Goal: Transaction & Acquisition: Download file/media

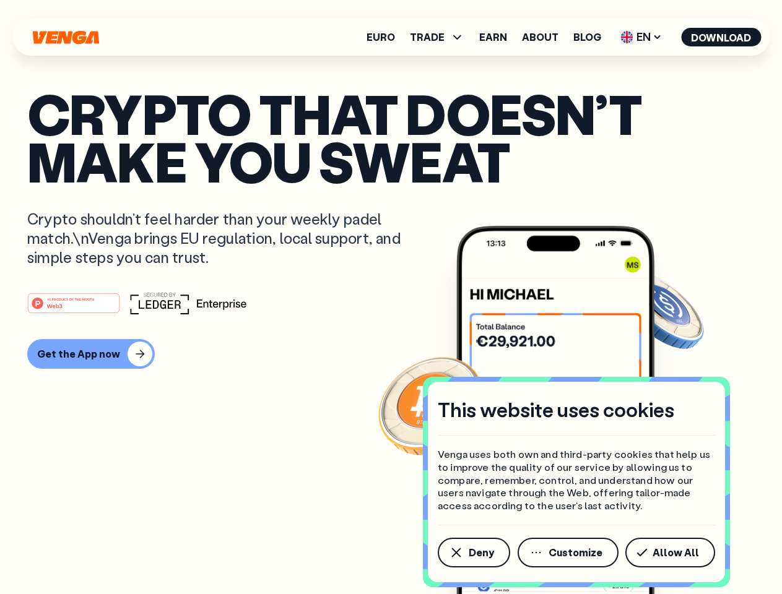
click at [391, 297] on div "#1 PRODUCT OF THE MONTH Web3" at bounding box center [390, 303] width 727 height 22
click at [473, 553] on span "Deny" at bounding box center [481, 553] width 25 height 10
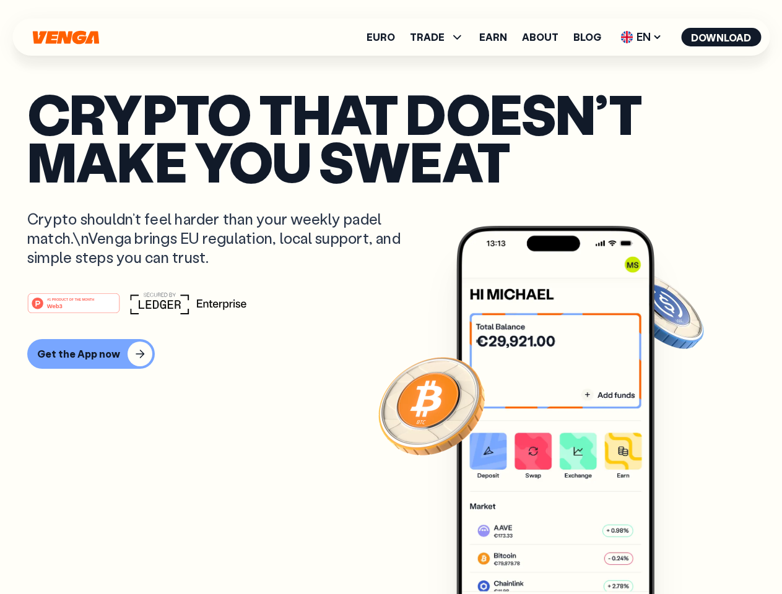
click at [569, 553] on img at bounding box center [555, 433] width 198 height 415
click at [672, 553] on article "Crypto that doesn’t make you sweat Crypto shouldn’t feel harder than your weekl…" at bounding box center [390, 322] width 727 height 464
click at [441, 37] on span "TRADE" at bounding box center [427, 37] width 35 height 10
click at [641, 37] on span "EN" at bounding box center [641, 37] width 50 height 20
click at [721, 37] on button "Download" at bounding box center [721, 37] width 80 height 19
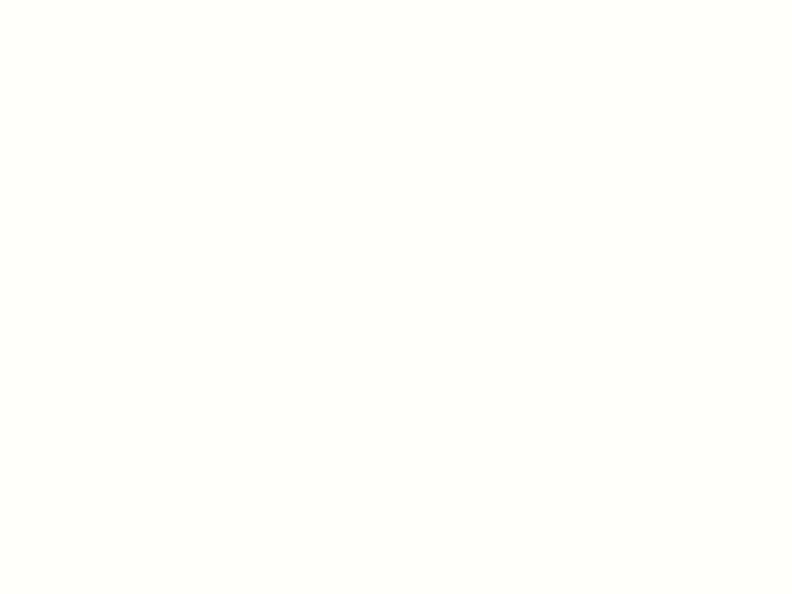
click at [391, 0] on html "This website uses cookies Venga uses both own and third-party cookies that help…" at bounding box center [396, 0] width 792 height 0
click at [89, 0] on html "This website uses cookies Venga uses both own and third-party cookies that help…" at bounding box center [396, 0] width 792 height 0
click at [76, 0] on html "This website uses cookies Venga uses both own and third-party cookies that help…" at bounding box center [396, 0] width 792 height 0
